Goal: Navigation & Orientation: Understand site structure

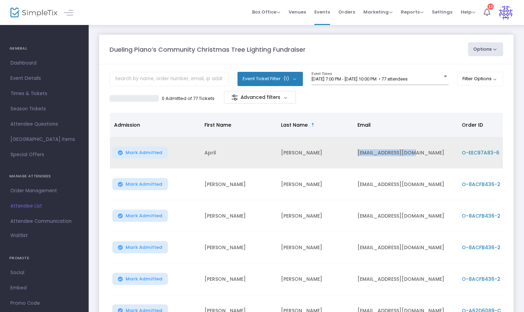
drag, startPoint x: 413, startPoint y: 152, endPoint x: 354, endPoint y: 153, distance: 59.1
click at [354, 153] on td "[EMAIL_ADDRESS][DOMAIN_NAME]" at bounding box center [405, 153] width 104 height 32
copy td "[EMAIL_ADDRESS][DOMAIN_NAME]"
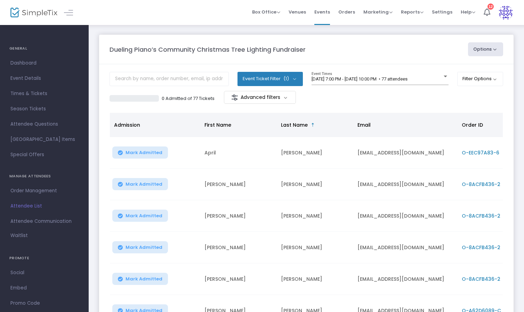
click at [200, 36] on m-panel-header "Dueling Piano’s Community Christmas Tree Lighting Fundraiser Options Export Lis…" at bounding box center [306, 50] width 414 height 30
click at [346, 13] on span "Orders" at bounding box center [346, 12] width 17 height 18
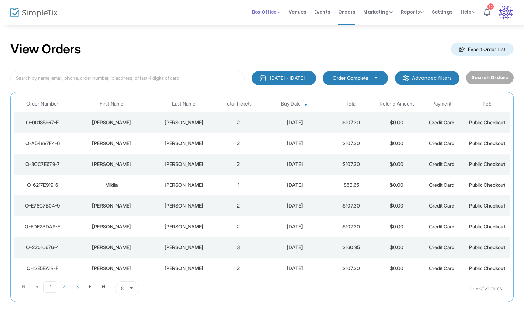
click at [272, 12] on span "Box Office" at bounding box center [266, 12] width 28 height 7
click at [412, 15] on span "Reports" at bounding box center [412, 12] width 23 height 7
click at [422, 21] on li "Analytics" at bounding box center [423, 24] width 45 height 14
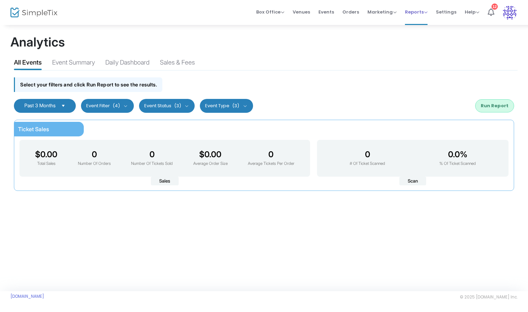
click at [419, 17] on span "Reports Analytics Sales Reports Download" at bounding box center [416, 12] width 23 height 18
click at [418, 10] on span "Reports" at bounding box center [416, 12] width 23 height 7
click at [419, 39] on li "Sales Reports" at bounding box center [427, 37] width 45 height 14
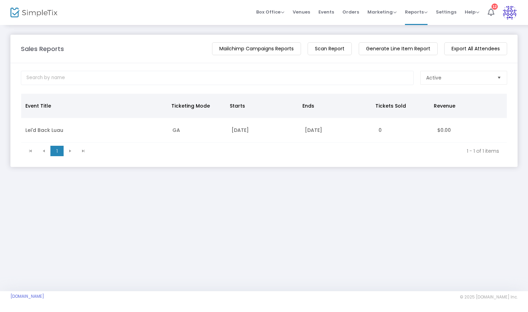
click at [35, 13] on img at bounding box center [33, 13] width 47 height 10
